Goal: Register for event/course

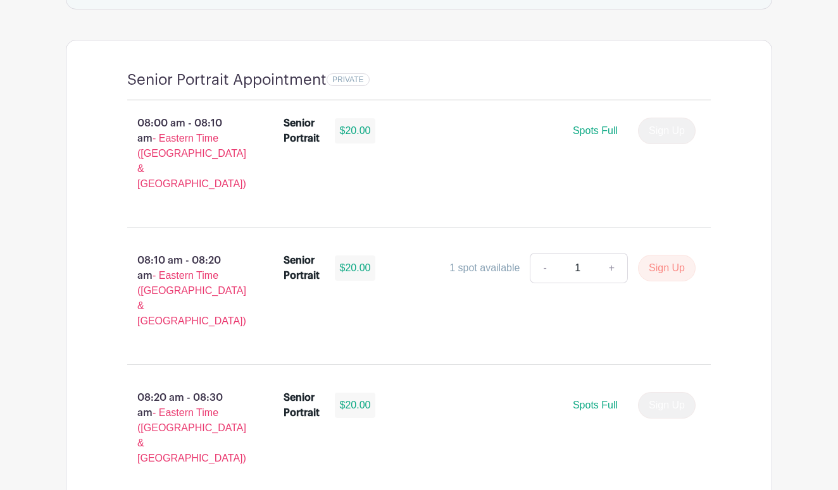
scroll to position [849, 0]
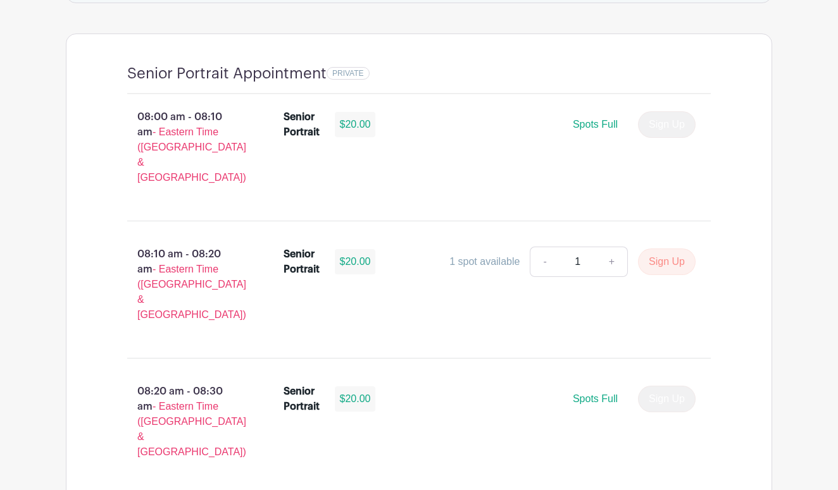
click at [545, 247] on link "-" at bounding box center [544, 262] width 29 height 30
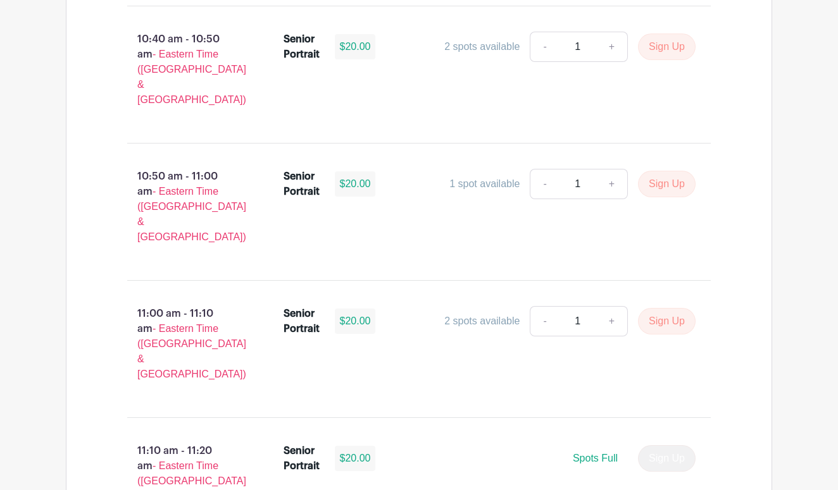
scroll to position [3125, 0]
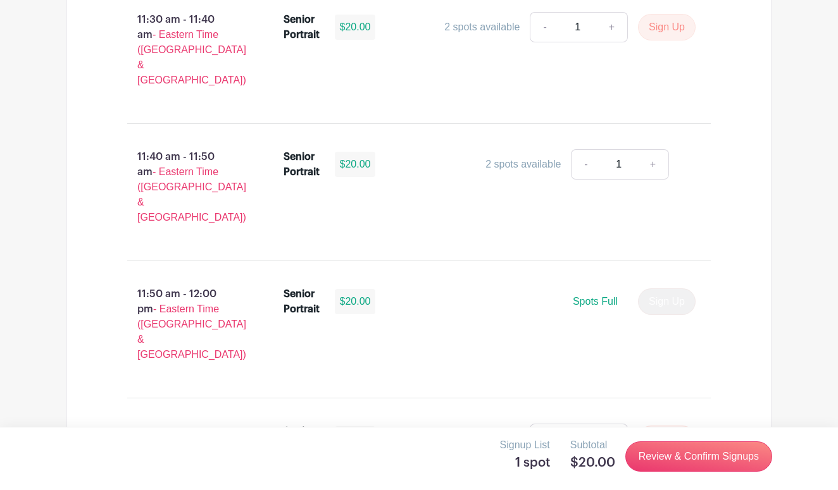
scroll to position [3829, 0]
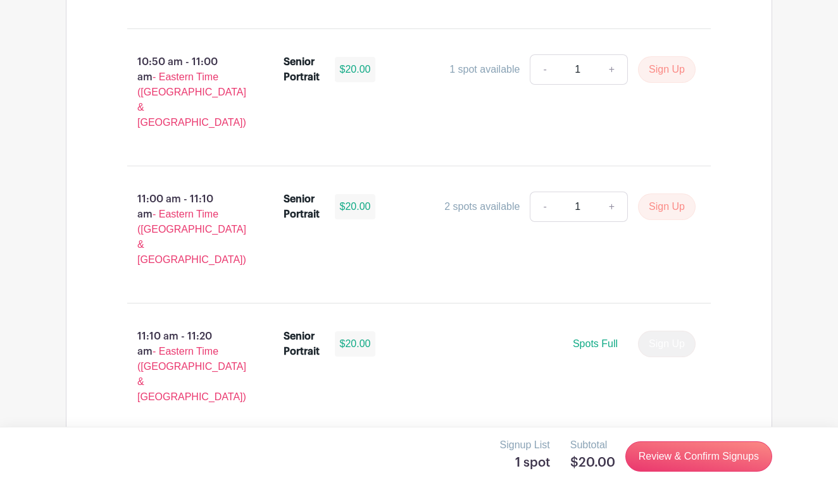
scroll to position [3262, 0]
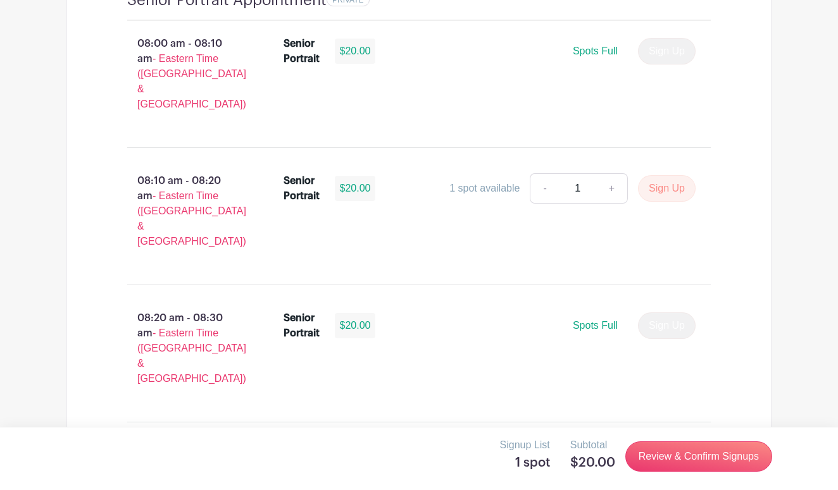
scroll to position [1018, 0]
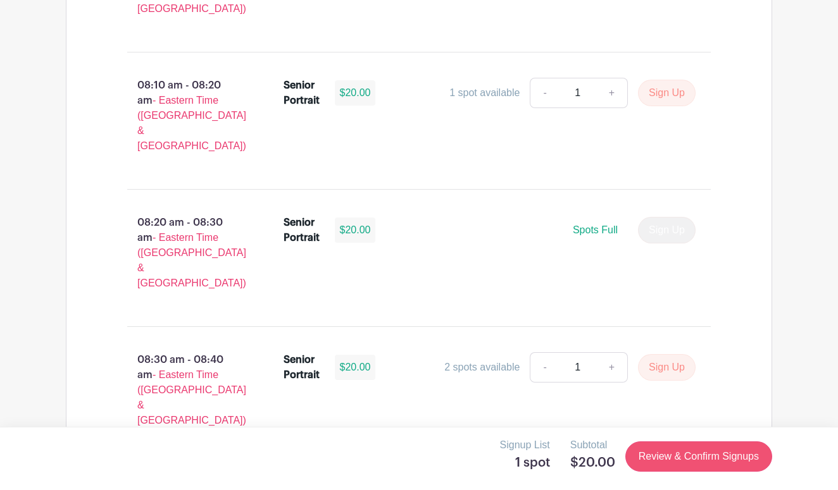
click at [662, 450] on link "Review & Confirm Signups" at bounding box center [698, 457] width 147 height 30
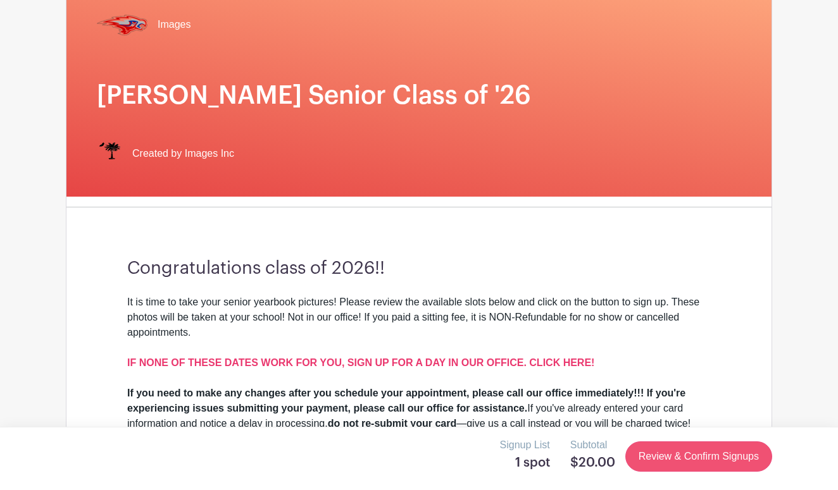
scroll to position [0, 0]
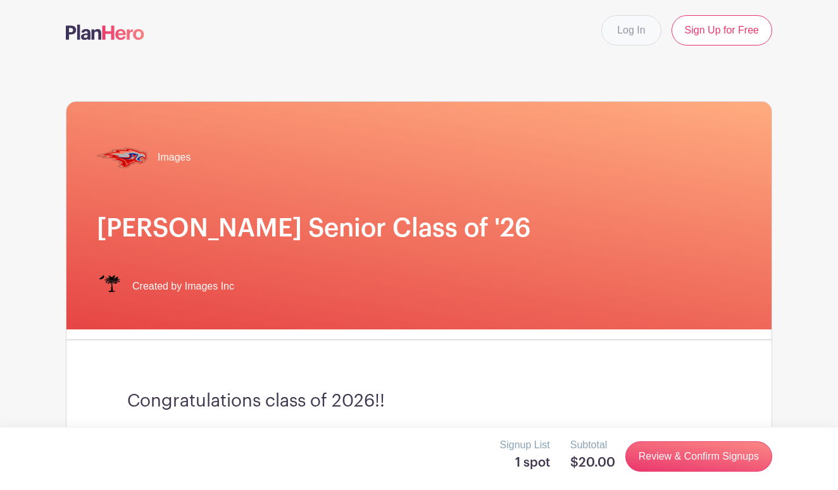
click at [645, 30] on link "Log In" at bounding box center [630, 30] width 59 height 30
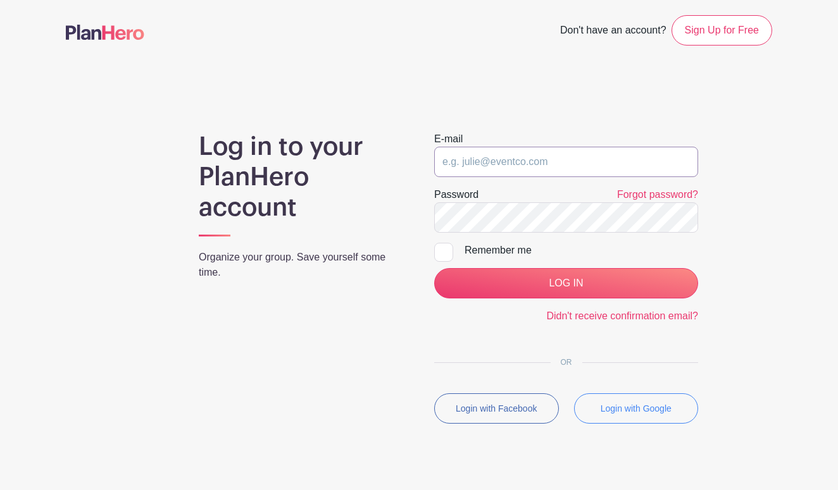
click at [515, 160] on input "email" at bounding box center [566, 162] width 264 height 30
type input "[EMAIL_ADDRESS][DOMAIN_NAME]"
click at [440, 249] on input "Remember me" at bounding box center [438, 247] width 8 height 8
checkbox input "true"
click at [566, 283] on input "LOG IN" at bounding box center [566, 283] width 264 height 30
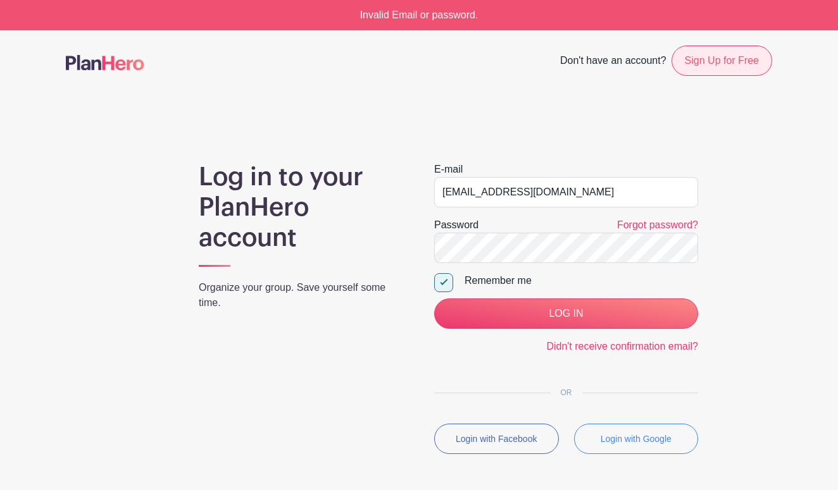
click at [733, 63] on link "Sign Up for Free" at bounding box center [721, 61] width 101 height 30
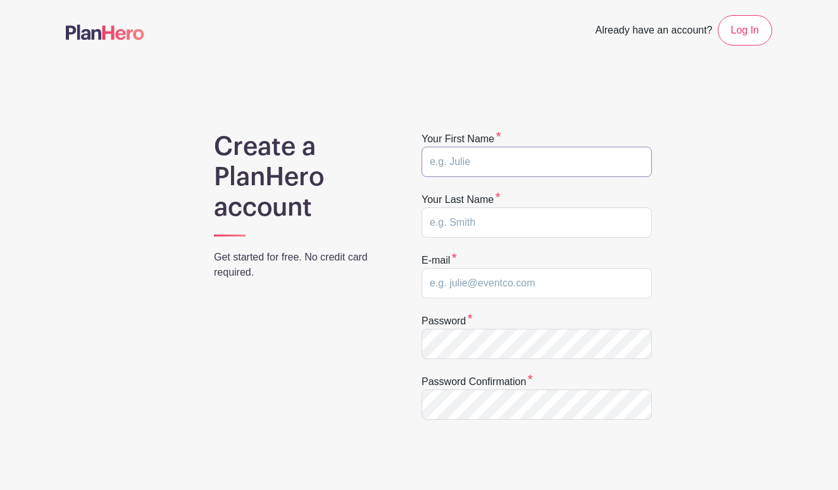
click at [554, 165] on input "text" at bounding box center [536, 162] width 230 height 30
type input "[PERSON_NAME]"
click at [511, 231] on input "text" at bounding box center [536, 223] width 230 height 30
type input "Qin"
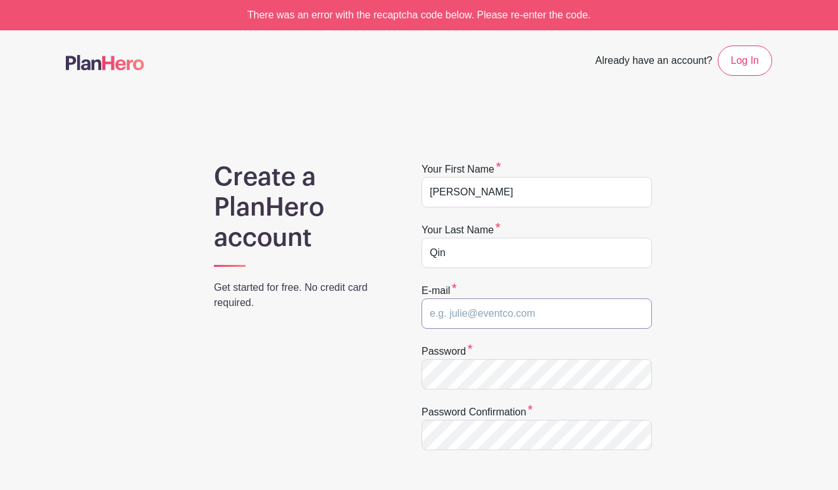
click at [490, 316] on input "email" at bounding box center [536, 314] width 230 height 30
type input "[EMAIL_ADDRESS][DOMAIN_NAME]"
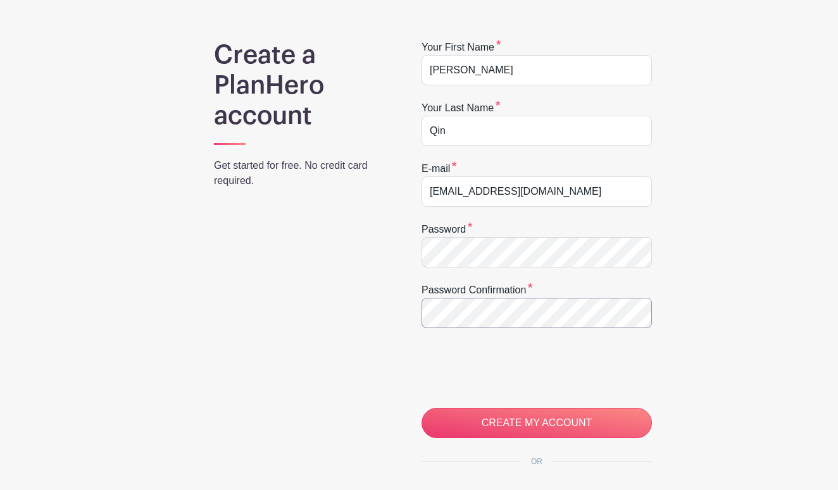
scroll to position [139, 0]
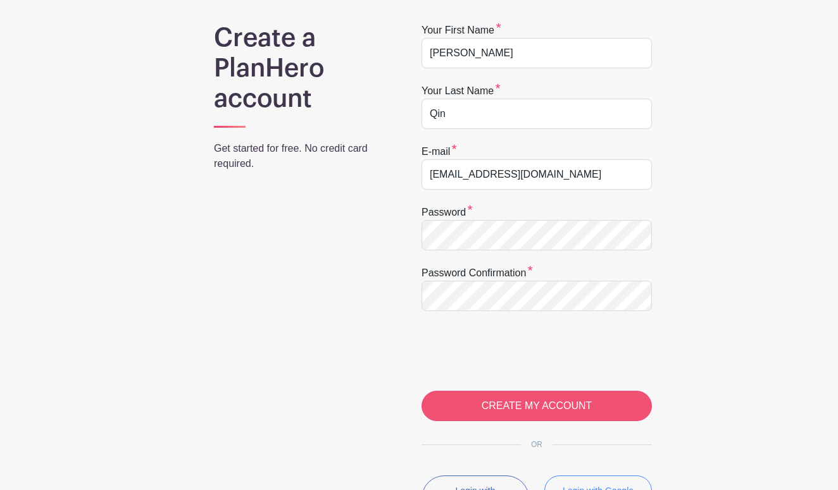
click at [504, 402] on input "CREATE MY ACCOUNT" at bounding box center [536, 406] width 230 height 30
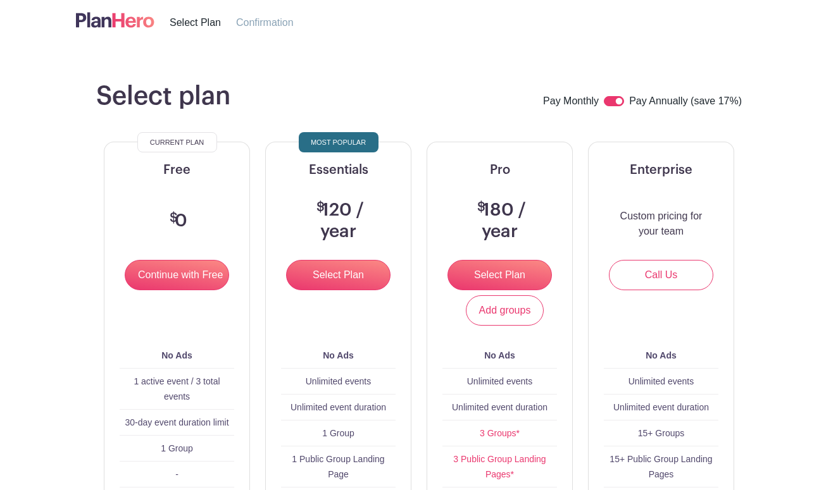
scroll to position [44, 0]
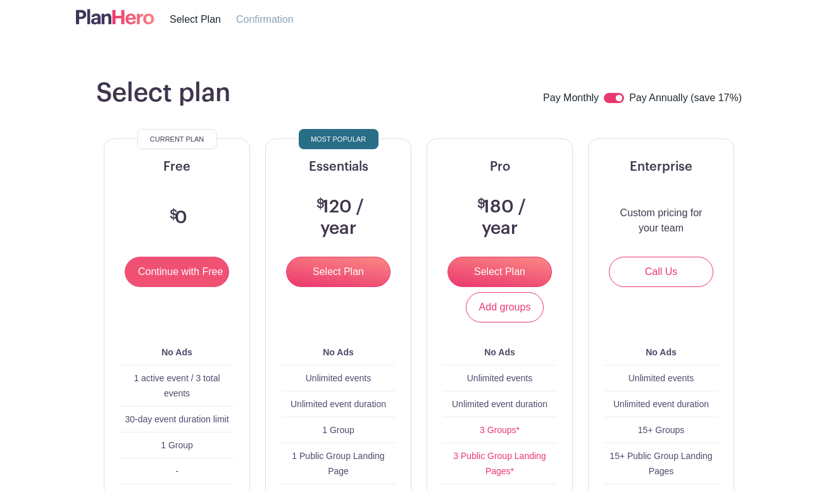
click at [180, 271] on input "Continue with Free" at bounding box center [177, 272] width 104 height 30
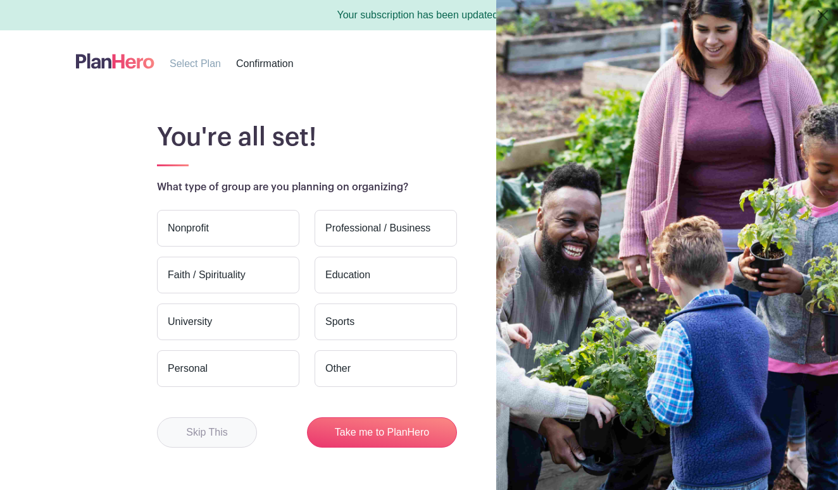
click at [229, 425] on button "Skip This" at bounding box center [207, 433] width 100 height 30
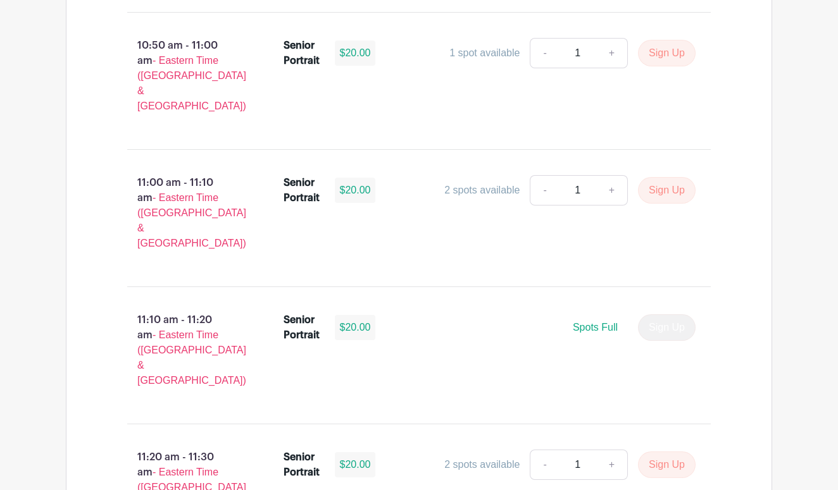
scroll to position [3241, 0]
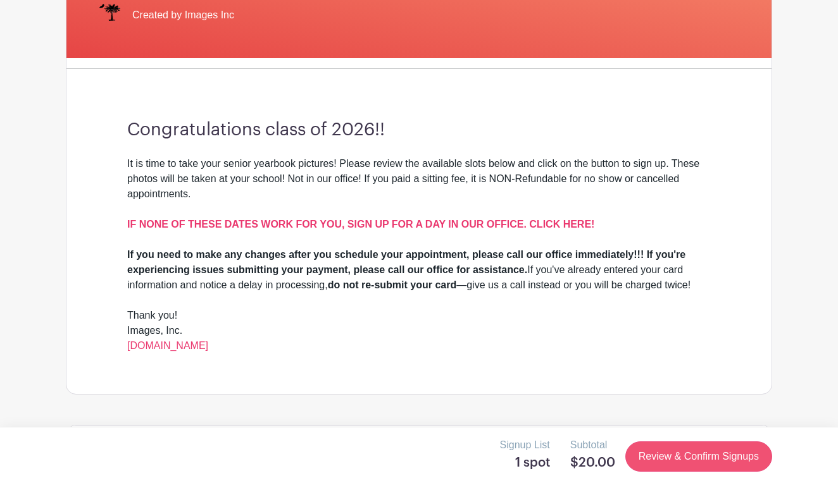
click at [665, 457] on link "Review & Confirm Signups" at bounding box center [698, 457] width 147 height 30
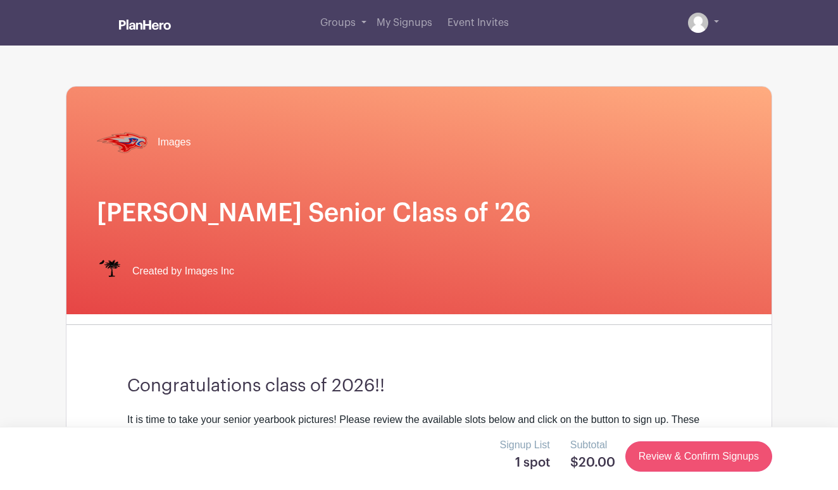
click at [665, 457] on link "Review & Confirm Signups" at bounding box center [698, 457] width 147 height 30
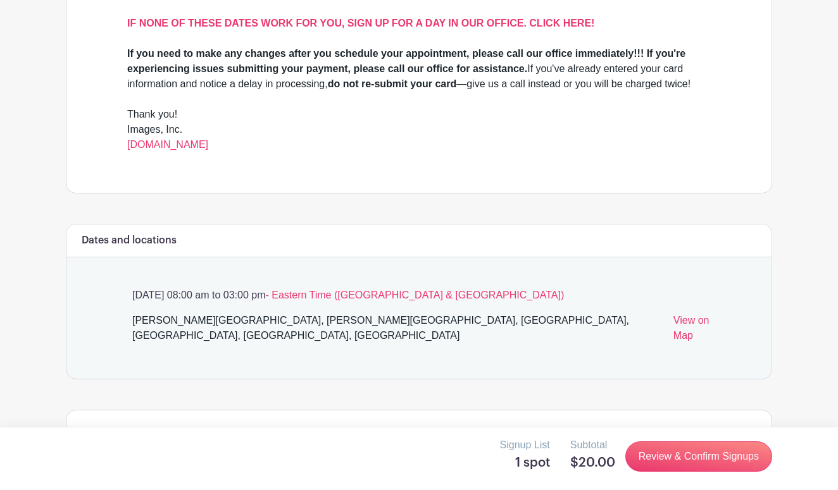
scroll to position [435, 0]
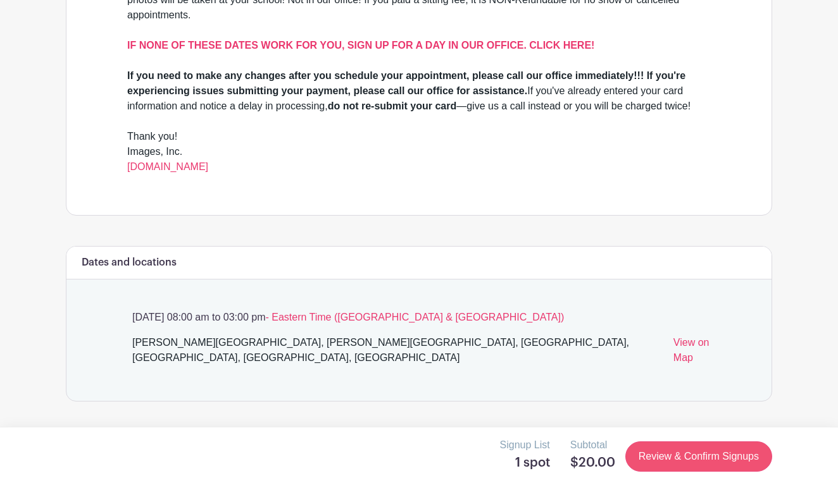
click at [653, 453] on link "Review & Confirm Signups" at bounding box center [698, 457] width 147 height 30
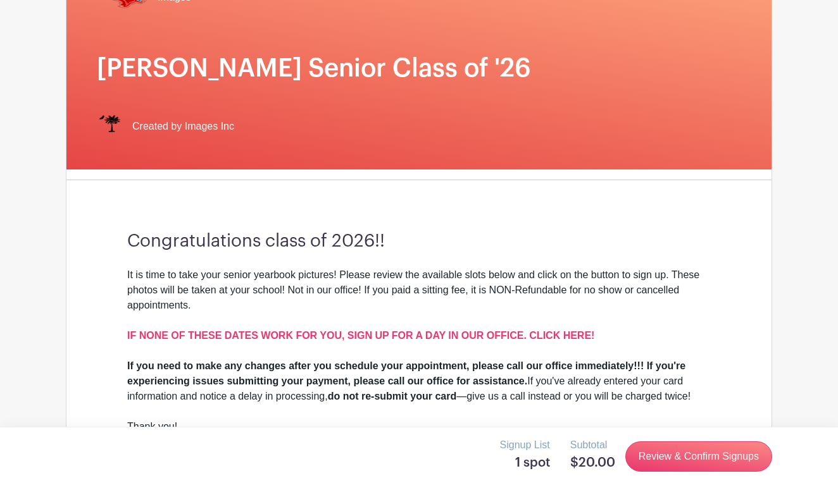
scroll to position [171, 0]
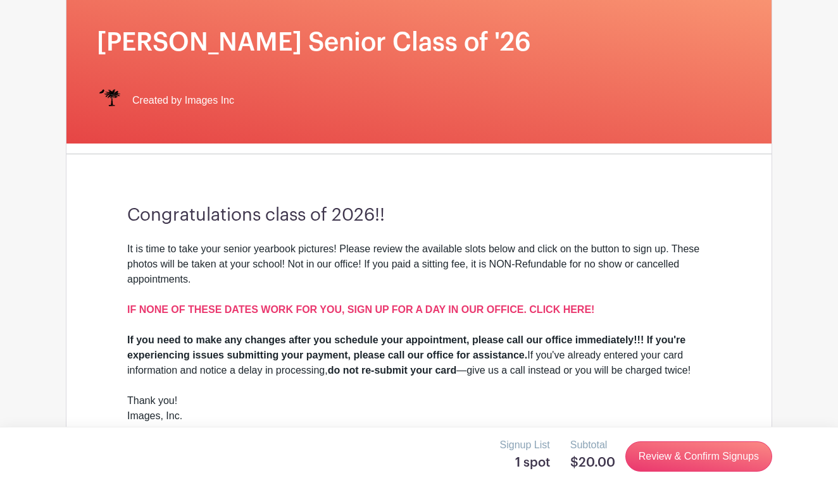
click at [455, 303] on div "IF NONE OF THESE DATES WORK FOR YOU, SIGN UP FOR A DAY IN OUR OFFICE. CLICK HER…" at bounding box center [418, 317] width 583 height 30
click at [449, 311] on strong "IF NONE OF THESE DATES WORK FOR YOU, SIGN UP FOR A DAY IN OUR OFFICE. CLICK HER…" at bounding box center [360, 309] width 467 height 11
click at [657, 452] on link "Review & Confirm Signups" at bounding box center [698, 457] width 147 height 30
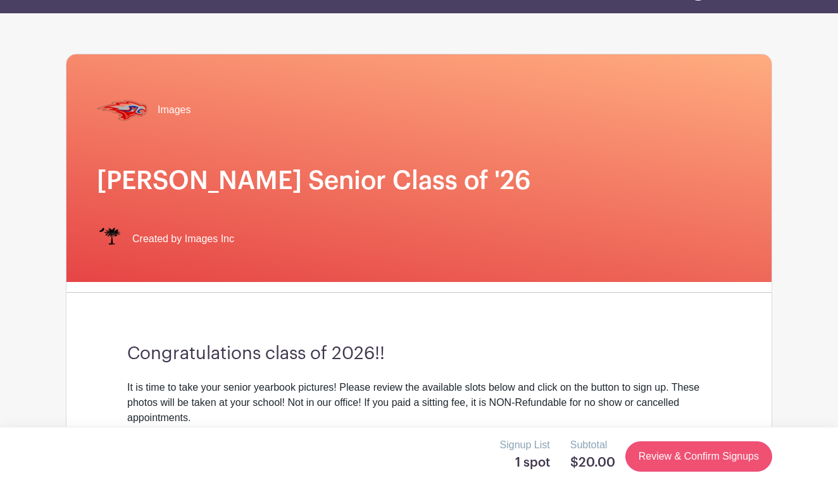
scroll to position [0, 0]
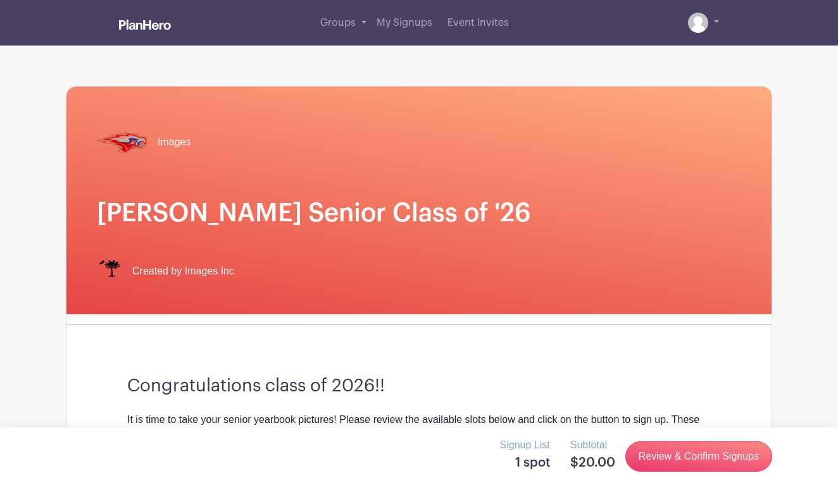
click at [447, 240] on div "Images Hammond Senior Class of '26 Created by Images Inc" at bounding box center [418, 201] width 705 height 228
click at [399, 213] on h1 "[PERSON_NAME] Senior Class of '26" at bounding box center [419, 213] width 644 height 30
click at [189, 266] on span "Created by Images Inc" at bounding box center [183, 271] width 102 height 15
click at [137, 269] on span "Created by Images Inc" at bounding box center [183, 271] width 102 height 15
click at [116, 268] on img at bounding box center [109, 271] width 25 height 25
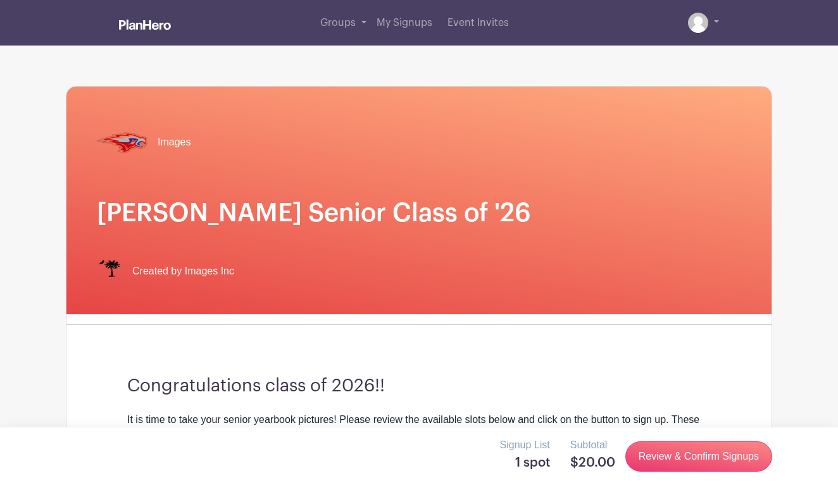
click at [166, 134] on div "Images" at bounding box center [144, 142] width 94 height 51
click at [132, 144] on img at bounding box center [122, 142] width 51 height 51
click at [170, 144] on span "Images" at bounding box center [174, 142] width 33 height 15
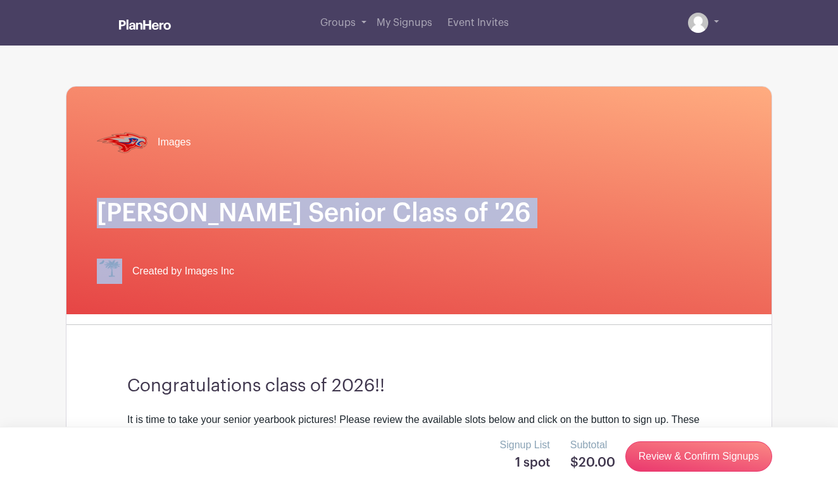
drag, startPoint x: 97, startPoint y: 209, endPoint x: 232, endPoint y: 230, distance: 136.5
click at [232, 230] on div "Images Hammond Senior Class of '26 Created by Images Inc" at bounding box center [418, 201] width 705 height 228
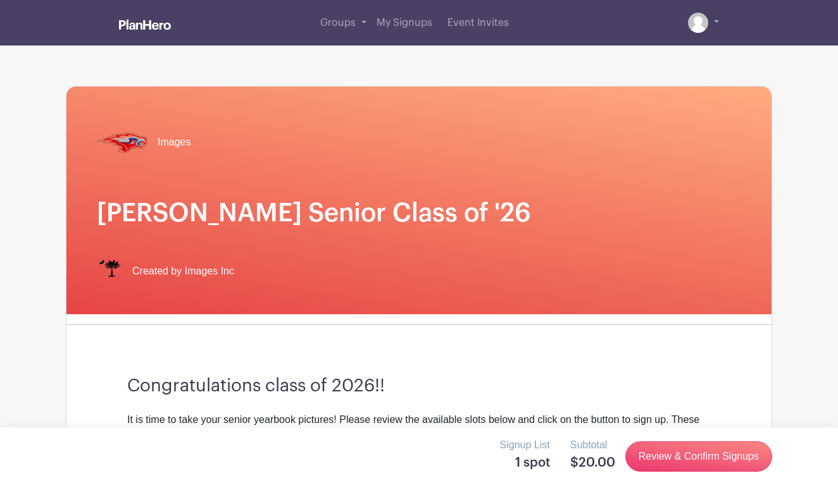
click at [253, 269] on div "Created by Images Inc" at bounding box center [419, 271] width 644 height 25
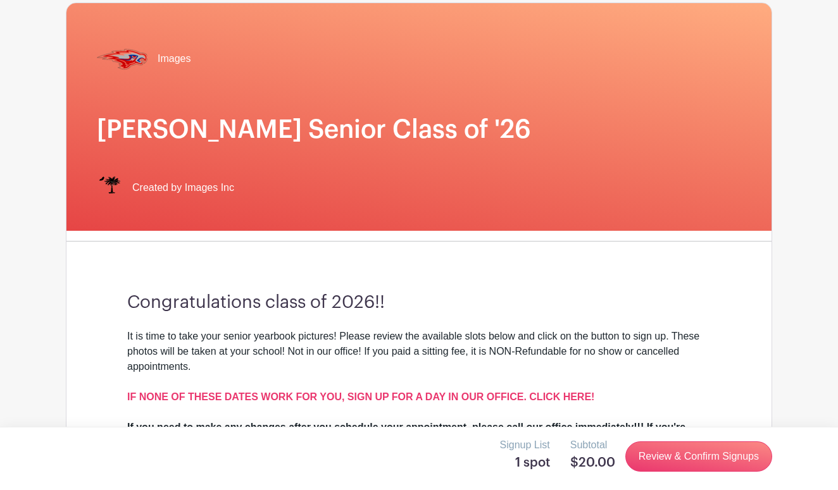
scroll to position [90, 0]
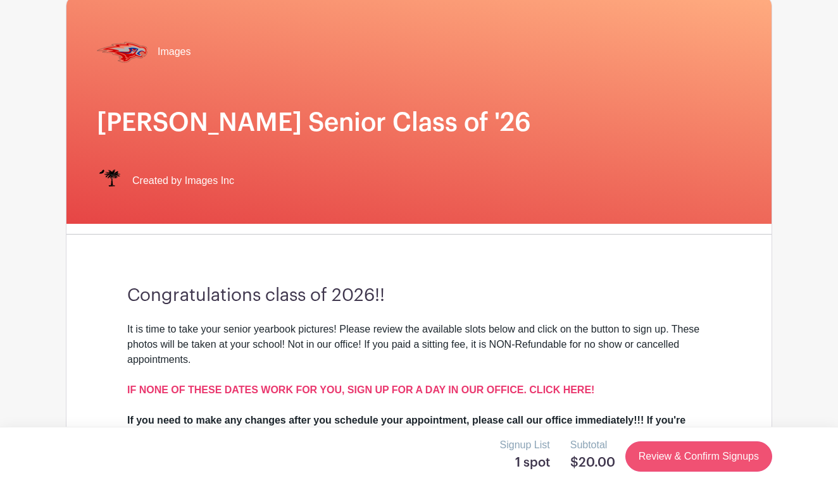
click at [667, 449] on link "Review & Confirm Signups" at bounding box center [698, 457] width 147 height 30
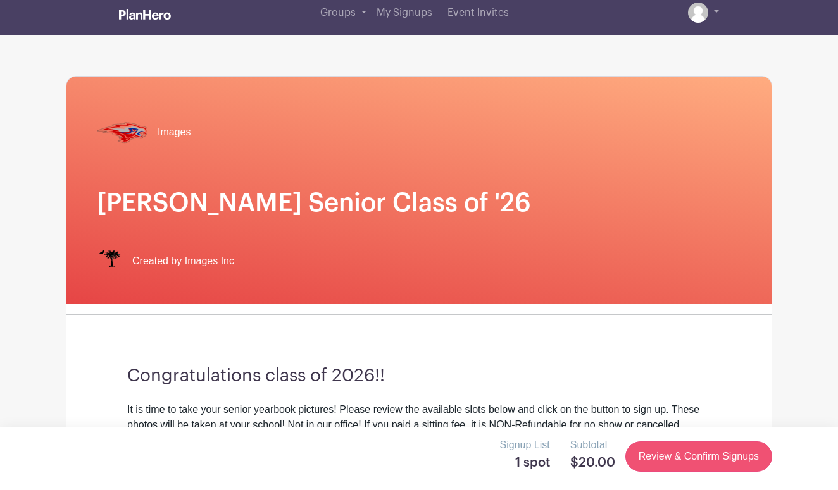
scroll to position [0, 0]
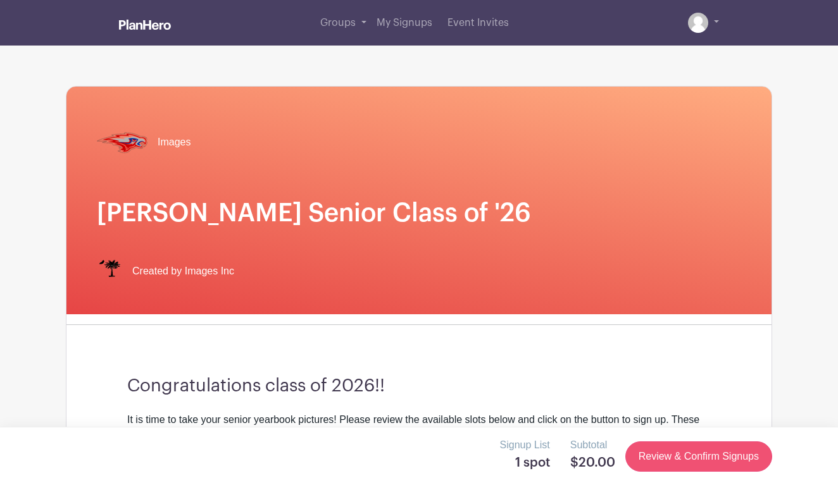
click at [712, 447] on link "Review & Confirm Signups" at bounding box center [698, 457] width 147 height 30
click at [721, 25] on div "Groups All Groups Chris's Events My Signups Event Invites My account Logout" at bounding box center [418, 23] width 721 height 46
click at [717, 23] on link at bounding box center [703, 23] width 31 height 20
click at [716, 27] on link at bounding box center [703, 23] width 31 height 20
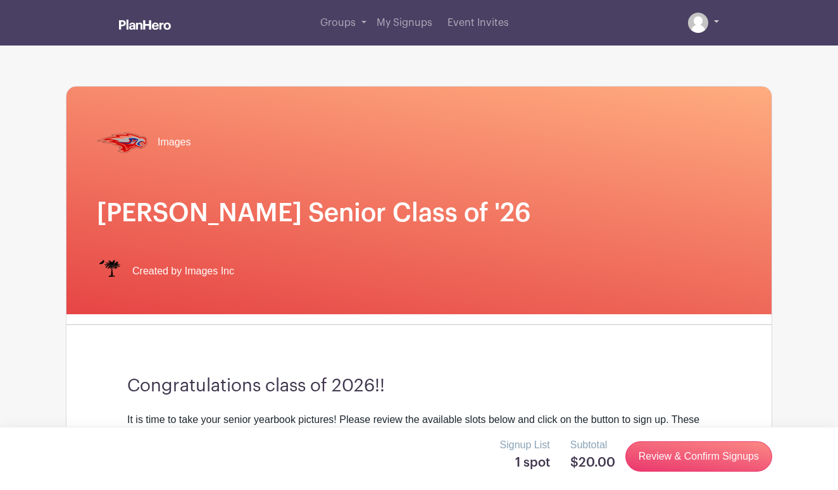
click at [716, 27] on link at bounding box center [703, 23] width 31 height 20
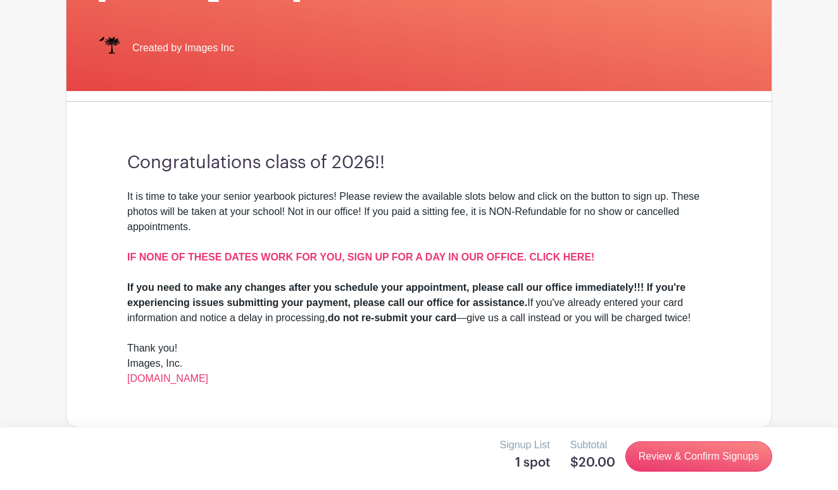
scroll to position [245, 0]
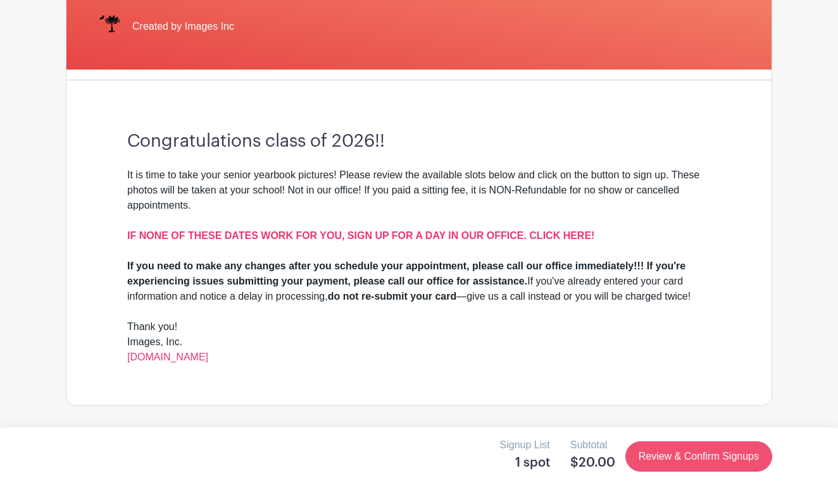
click at [676, 453] on link "Review & Confirm Signups" at bounding box center [698, 457] width 147 height 30
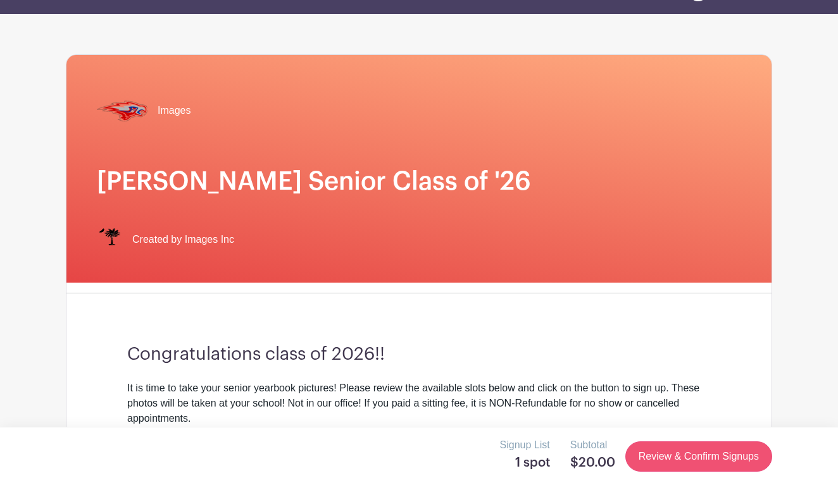
scroll to position [0, 0]
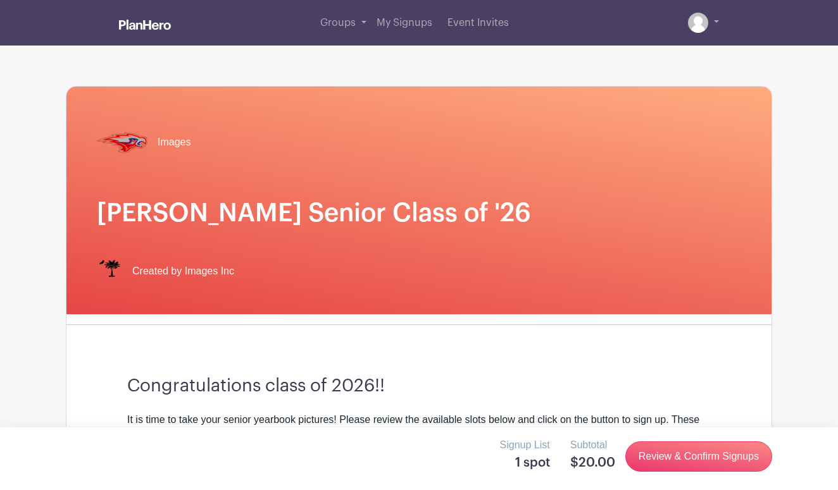
click at [132, 149] on img at bounding box center [122, 142] width 51 height 51
click at [116, 235] on div "Images Hammond Senior Class of '26 Created by Images Inc" at bounding box center [418, 201] width 705 height 228
click at [111, 212] on h1 "[PERSON_NAME] Senior Class of '26" at bounding box center [419, 213] width 644 height 30
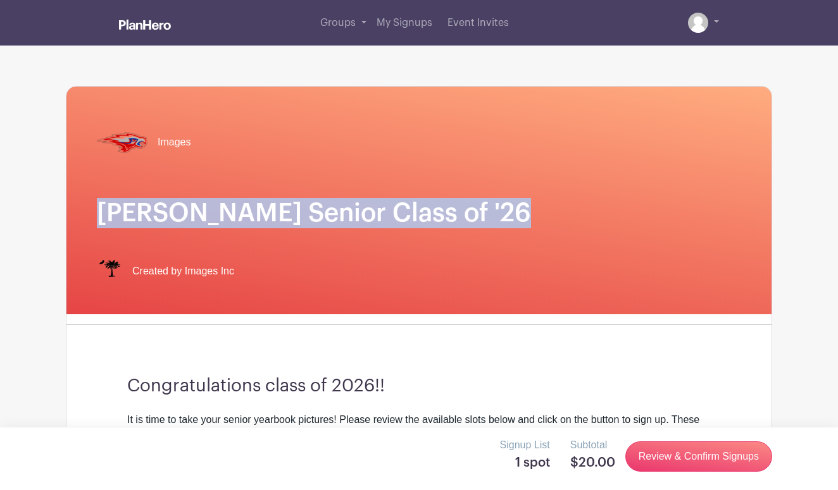
click at [111, 212] on h1 "[PERSON_NAME] Senior Class of '26" at bounding box center [419, 213] width 644 height 30
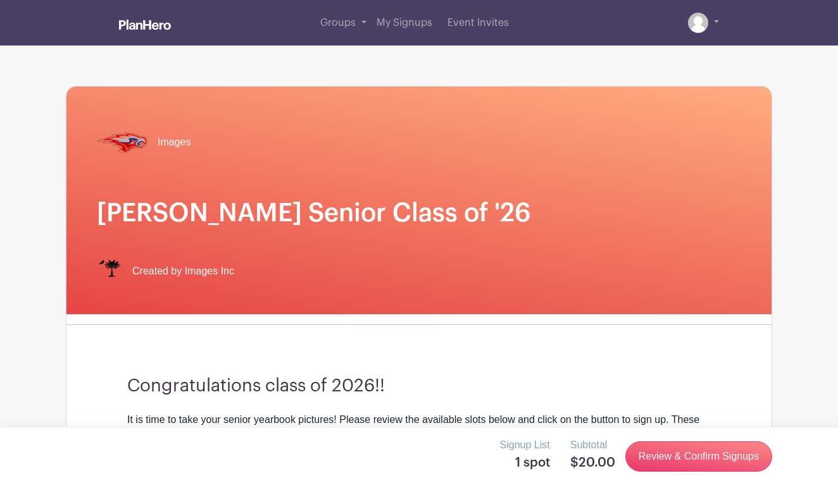
click at [208, 256] on div "Images Hammond Senior Class of '26 Created by Images Inc" at bounding box center [418, 201] width 705 height 228
click at [220, 276] on span "Created by Images Inc" at bounding box center [183, 271] width 102 height 15
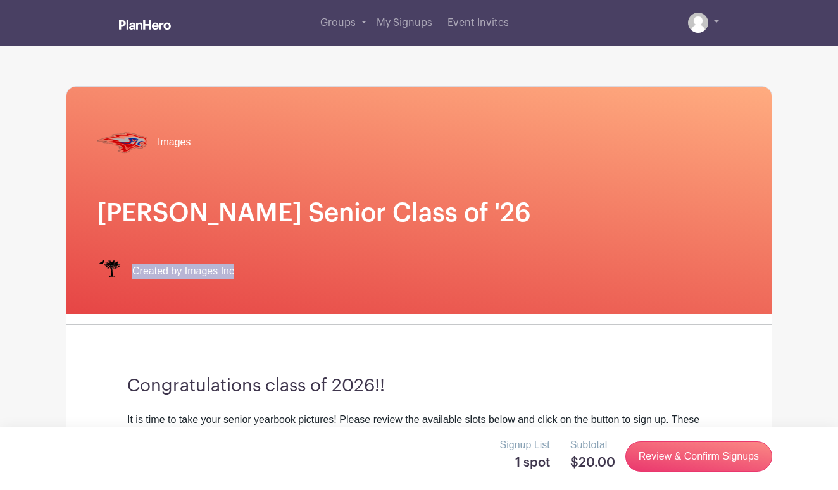
click at [331, 297] on div "Images Hammond Senior Class of '26 Created by Images Inc" at bounding box center [418, 201] width 705 height 228
click at [342, 335] on div "Images Hammond Senior Class of '26 Created by Images Inc Congratulations class …" at bounding box center [419, 368] width 706 height 565
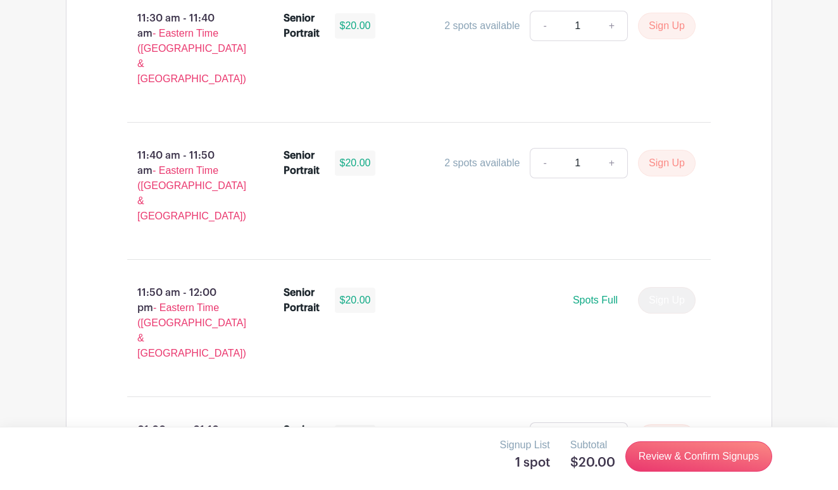
scroll to position [3815, 0]
click at [642, 449] on link "Review & Confirm Signups" at bounding box center [698, 457] width 147 height 30
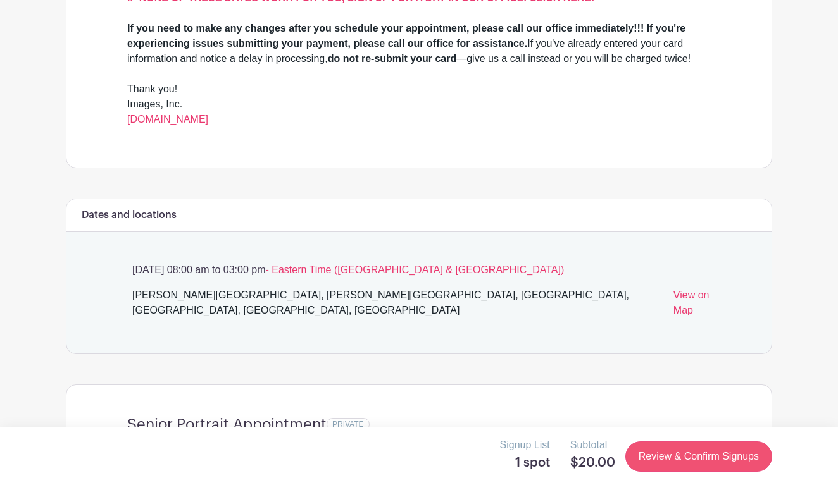
scroll to position [0, 0]
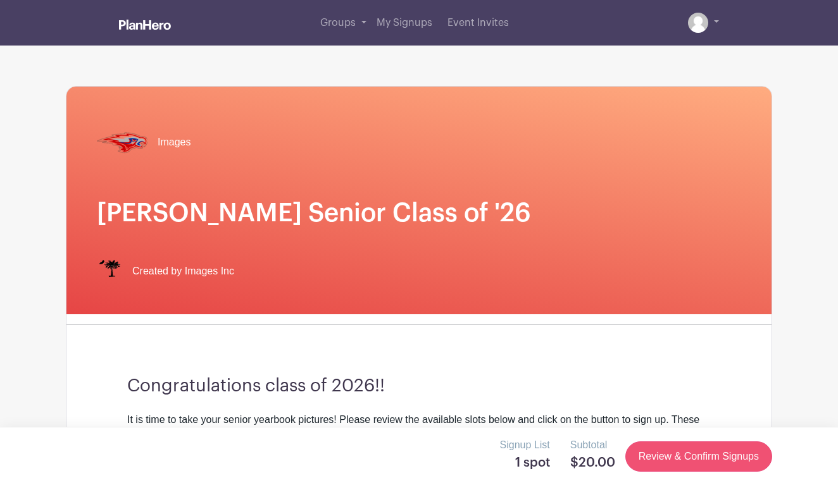
click at [659, 452] on link "Review & Confirm Signups" at bounding box center [698, 457] width 147 height 30
click at [469, 208] on h1 "[PERSON_NAME] Senior Class of '26" at bounding box center [419, 213] width 644 height 30
click at [414, 144] on div "Images" at bounding box center [419, 142] width 644 height 51
click at [368, 24] on link "Groups" at bounding box center [343, 23] width 56 height 46
click at [361, 24] on link "Groups" at bounding box center [343, 23] width 56 height 46
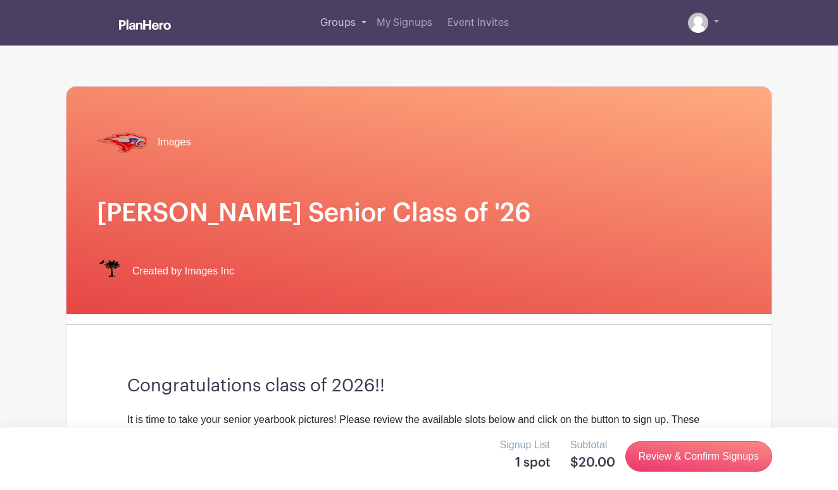
click at [361, 24] on link "Groups" at bounding box center [343, 23] width 56 height 46
click at [424, 25] on span "My Signups" at bounding box center [404, 23] width 56 height 10
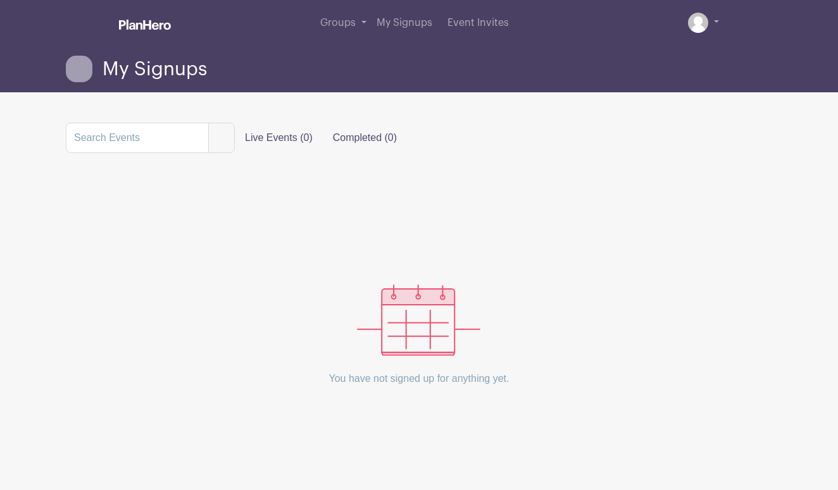
click at [338, 142] on label "Completed (0)" at bounding box center [365, 137] width 84 height 25
click at [0, 0] on input "Completed (0)" at bounding box center [0, 0] width 0 height 0
click at [283, 143] on label "Live Events (0)" at bounding box center [279, 137] width 88 height 25
click at [0, 0] on input "Live Events (0)" at bounding box center [0, 0] width 0 height 0
click at [166, 147] on input "search" at bounding box center [137, 138] width 143 height 30
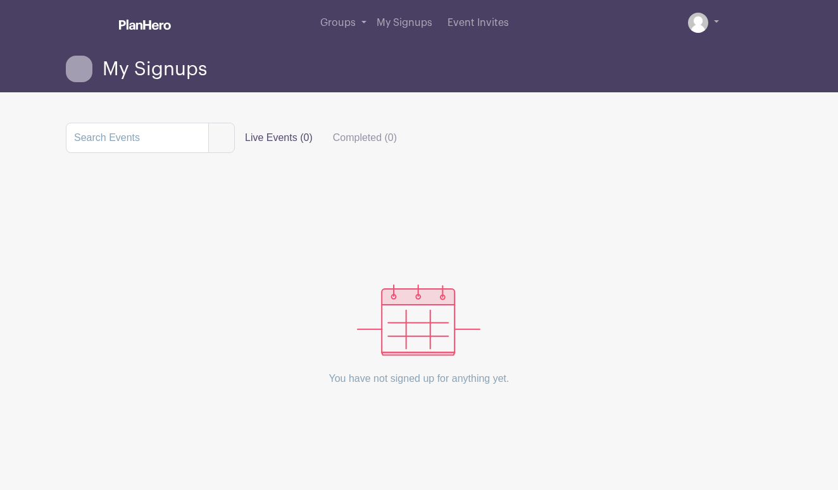
click at [234, 208] on div "You have not signed up for anything yet." at bounding box center [419, 297] width 706 height 228
click at [370, 262] on div "You have not signed up for anything yet." at bounding box center [419, 297] width 706 height 228
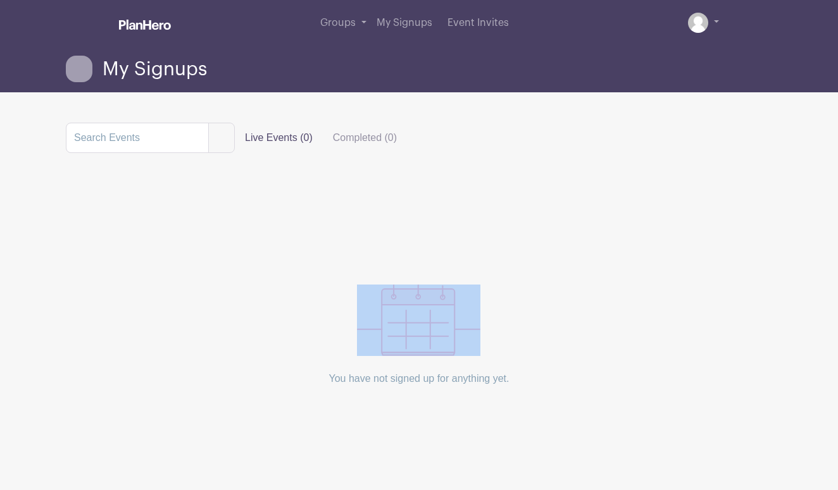
click at [370, 262] on div "You have not signed up for anything yet." at bounding box center [419, 297] width 706 height 228
click at [420, 214] on div "You have not signed up for anything yet." at bounding box center [419, 297] width 706 height 228
click at [471, 30] on link "Event Invites" at bounding box center [478, 23] width 72 height 46
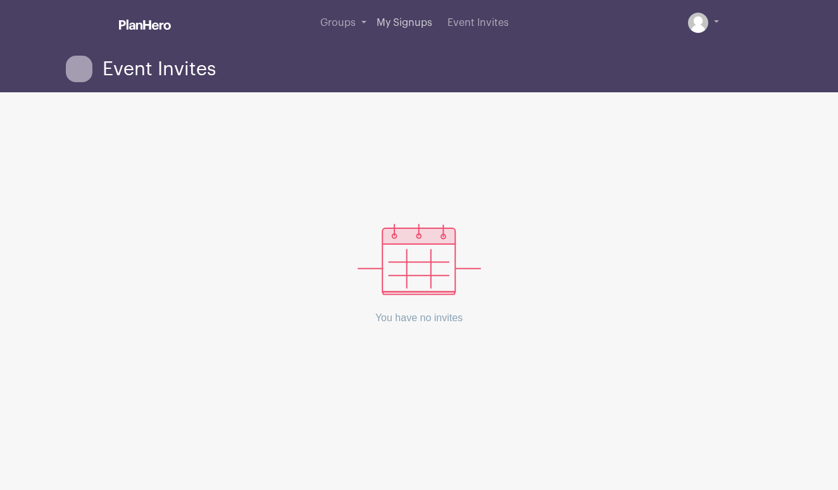
click at [423, 25] on span "My Signups" at bounding box center [404, 23] width 56 height 10
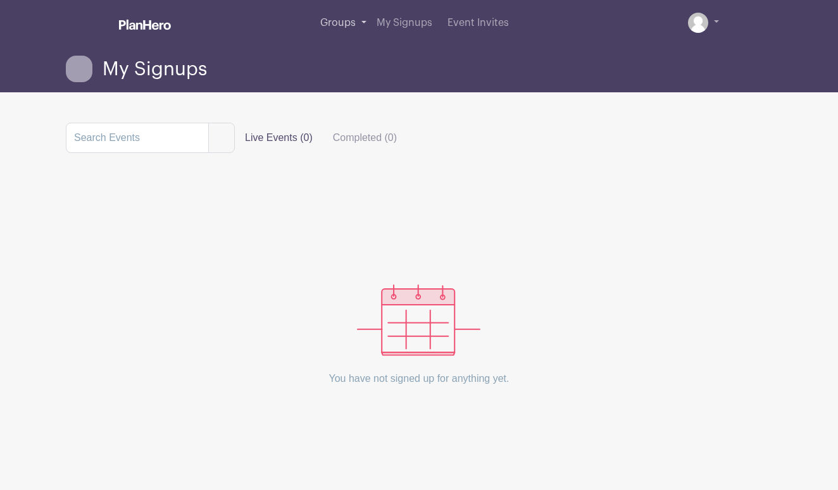
click at [346, 25] on span "Groups" at bounding box center [337, 23] width 35 height 10
click at [164, 23] on img at bounding box center [145, 25] width 52 height 10
click at [133, 16] on link at bounding box center [145, 26] width 52 height 22
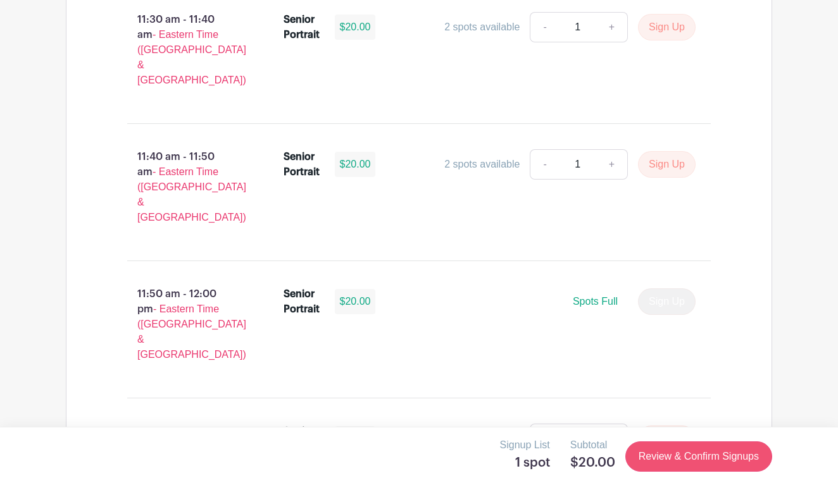
click at [711, 456] on link "Review & Confirm Signups" at bounding box center [698, 457] width 147 height 30
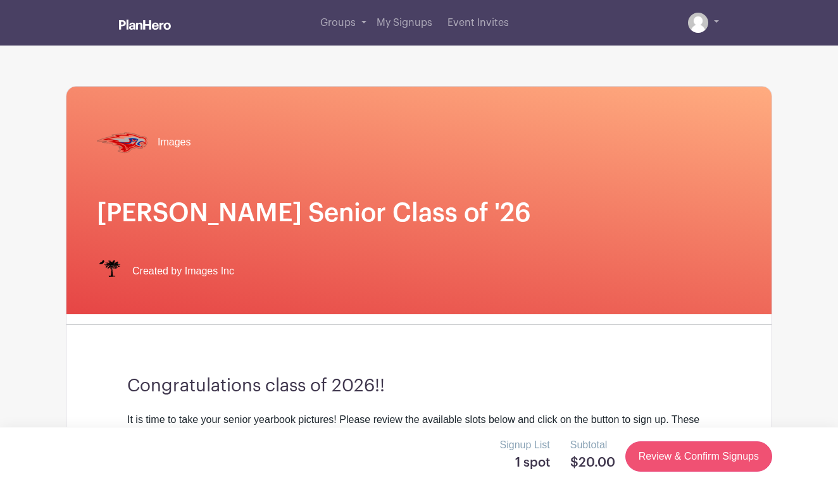
click at [711, 456] on link "Review & Confirm Signups" at bounding box center [698, 457] width 147 height 30
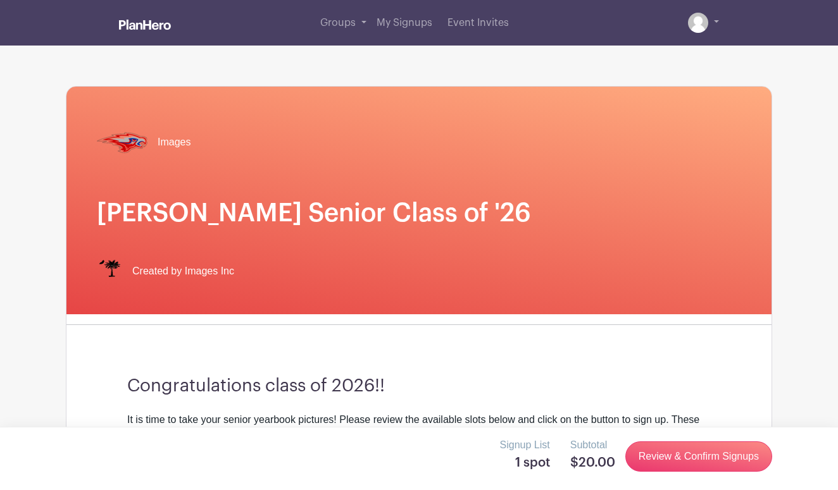
click at [392, 212] on h1 "[PERSON_NAME] Senior Class of '26" at bounding box center [419, 213] width 644 height 30
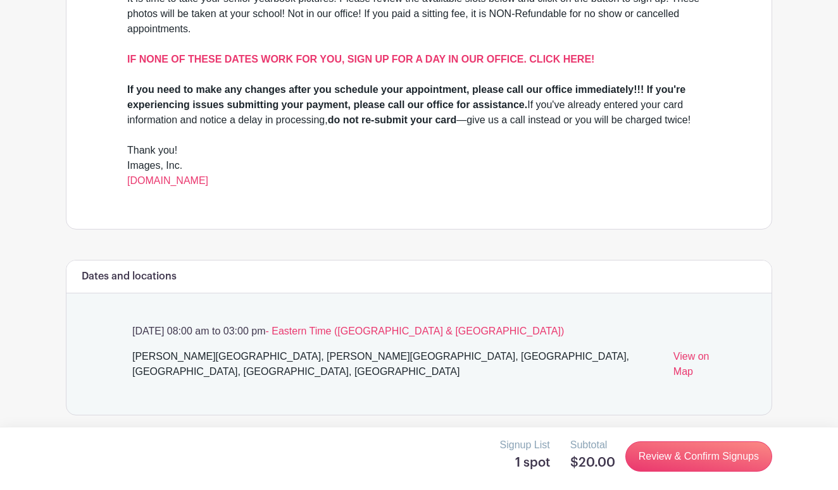
scroll to position [430, 0]
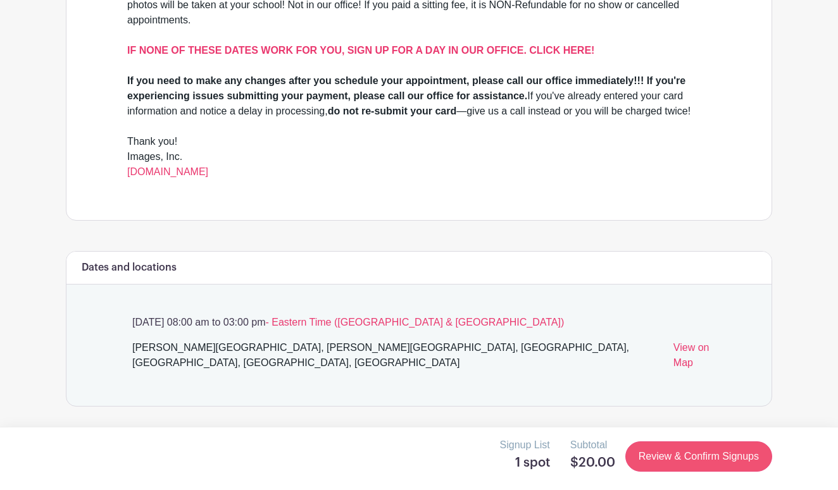
click at [682, 459] on link "Review & Confirm Signups" at bounding box center [698, 457] width 147 height 30
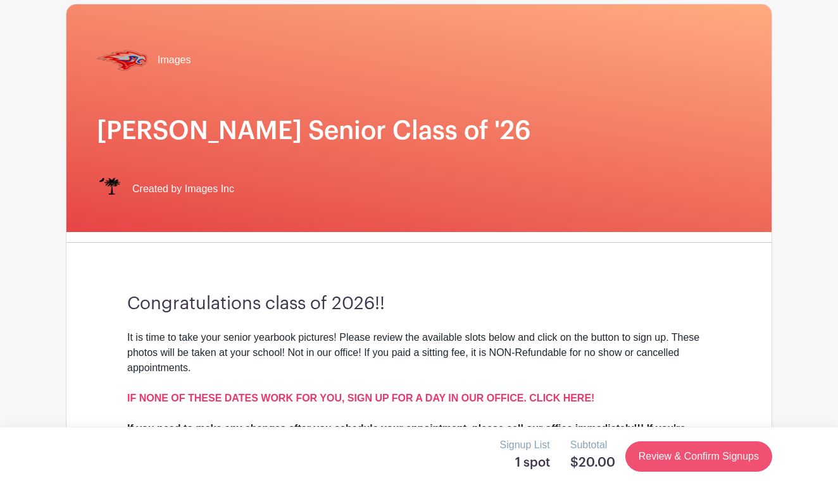
scroll to position [0, 0]
